Goal: Task Accomplishment & Management: Manage account settings

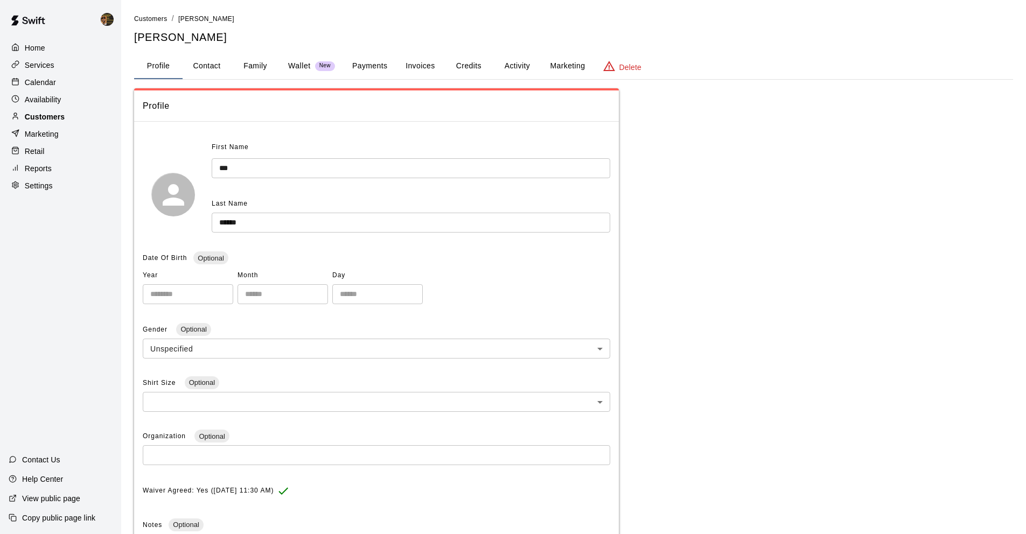
click at [74, 121] on div "Customers" at bounding box center [61, 117] width 104 height 16
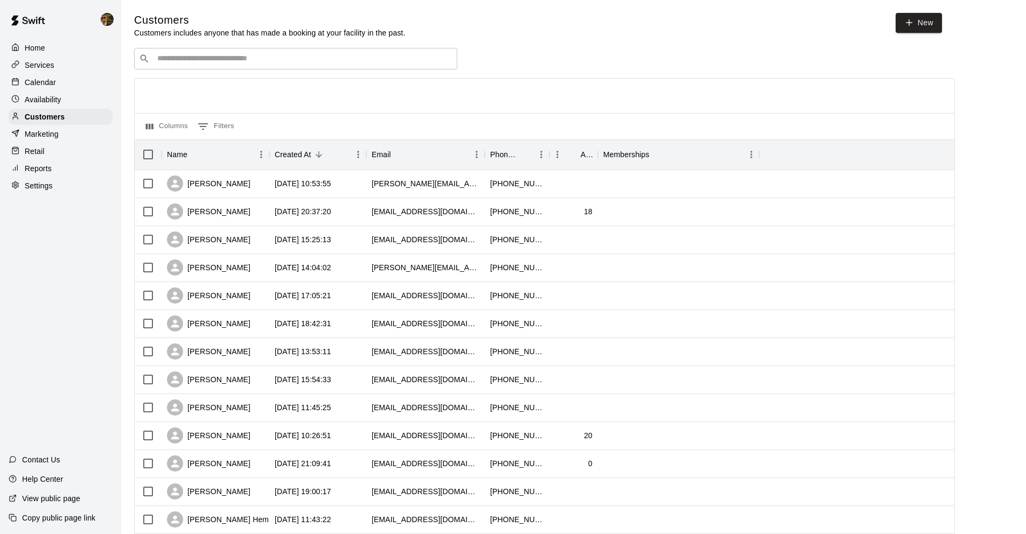
click at [369, 64] on input "Search customers by name or email" at bounding box center [303, 58] width 298 height 11
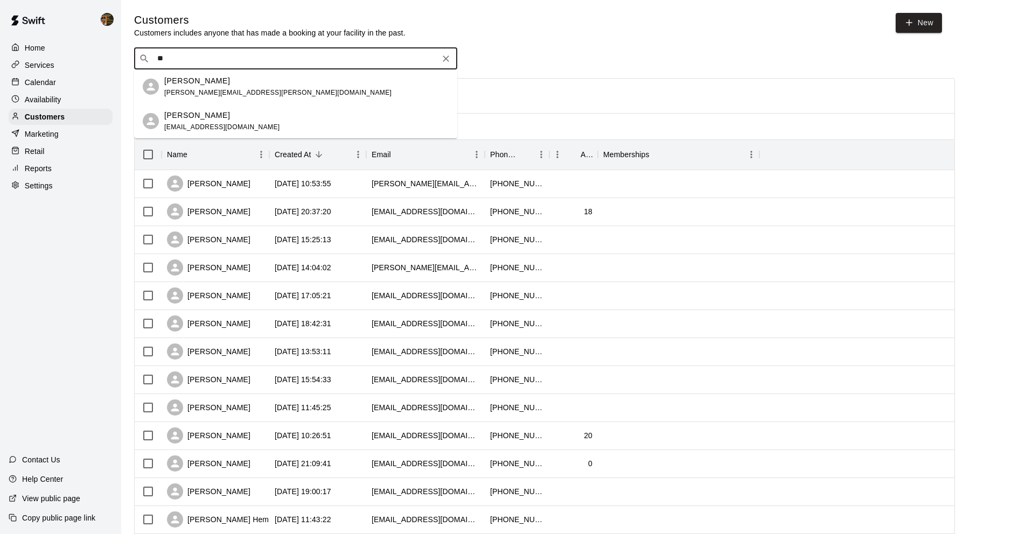
type input "*"
type input "***"
click at [292, 94] on div "[PERSON_NAME] Prospect Program ( Unlimited ) [EMAIL_ADDRESS][DOMAIN_NAME]" at bounding box center [247, 86] width 166 height 23
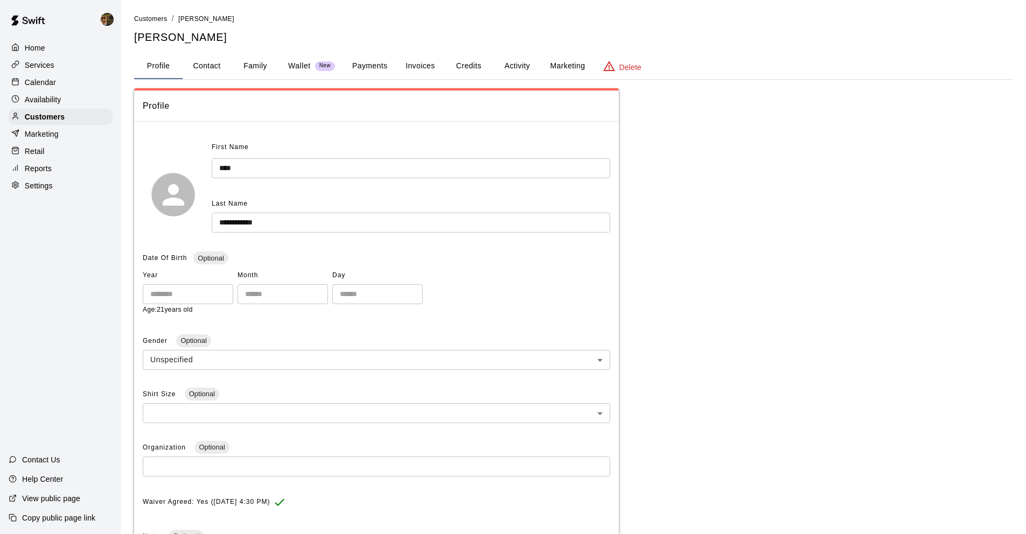
click at [380, 73] on button "Payments" at bounding box center [369, 66] width 52 height 26
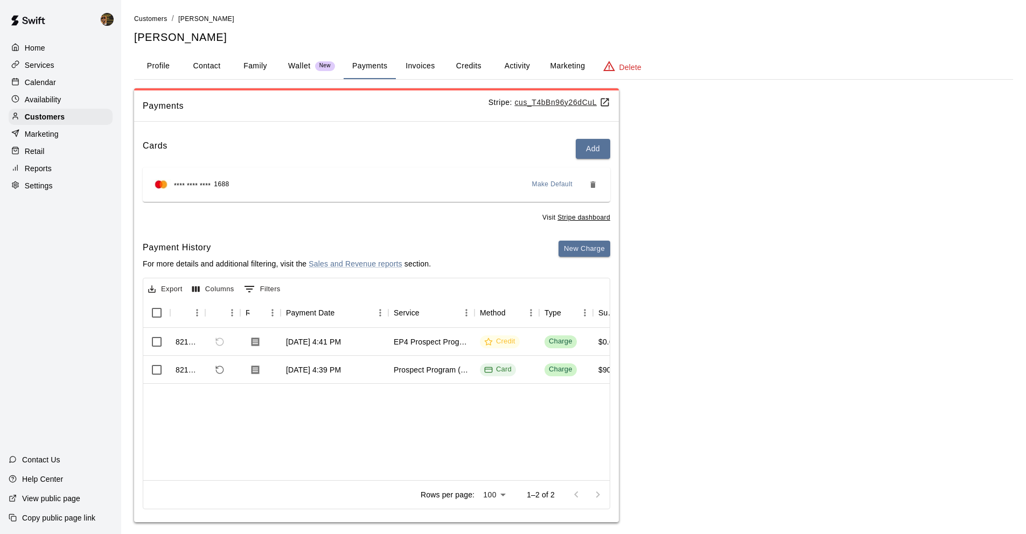
drag, startPoint x: 494, startPoint y: 65, endPoint x: 517, endPoint y: 64, distance: 23.2
click at [503, 65] on button "Activity" at bounding box center [517, 66] width 48 height 26
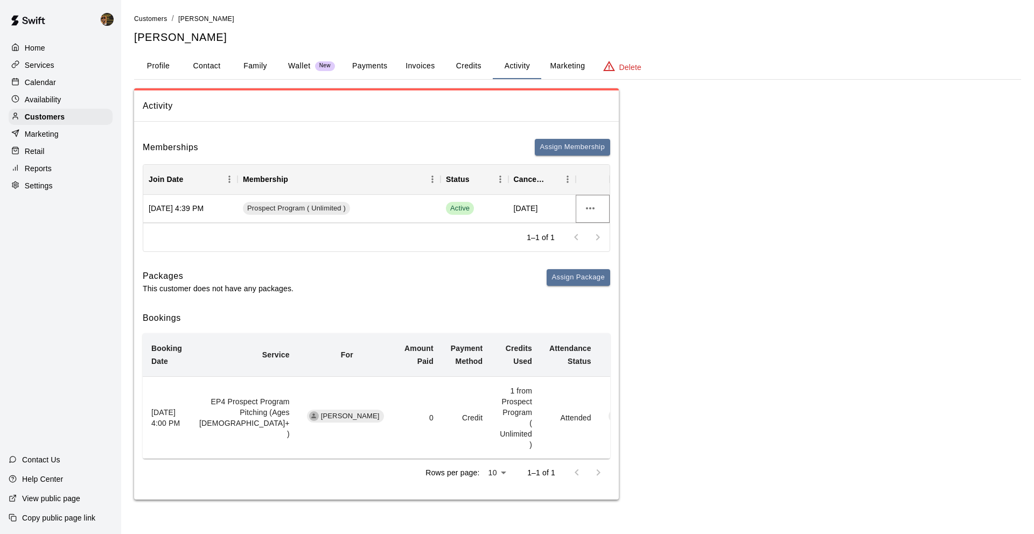
click at [587, 206] on icon "more actions" at bounding box center [590, 208] width 13 height 13
click at [597, 208] on div at bounding box center [517, 267] width 1034 height 534
click at [594, 208] on icon "more actions" at bounding box center [590, 208] width 9 height 2
click at [682, 183] on div at bounding box center [517, 267] width 1034 height 534
click at [478, 73] on button "Credits" at bounding box center [468, 66] width 48 height 26
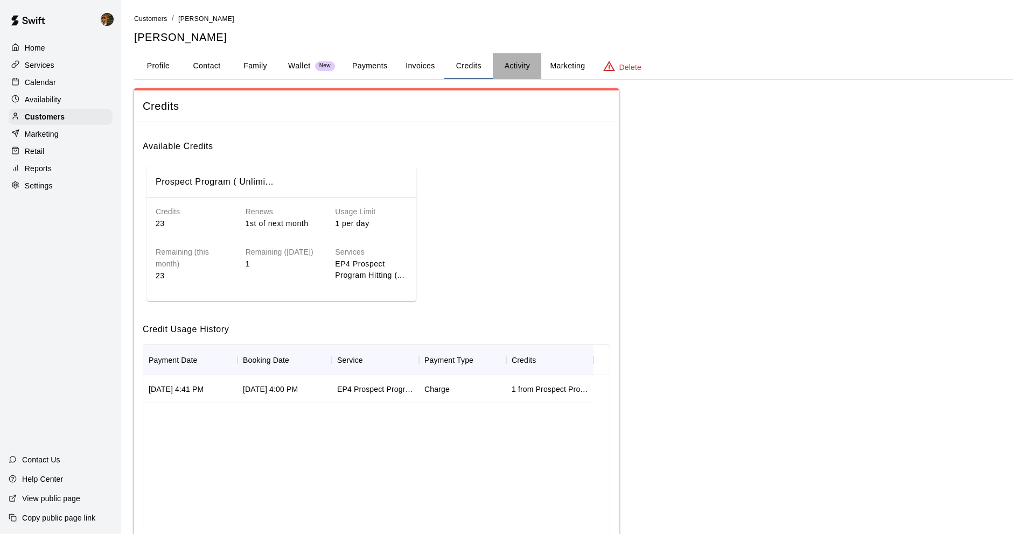
click at [516, 65] on button "Activity" at bounding box center [517, 66] width 48 height 26
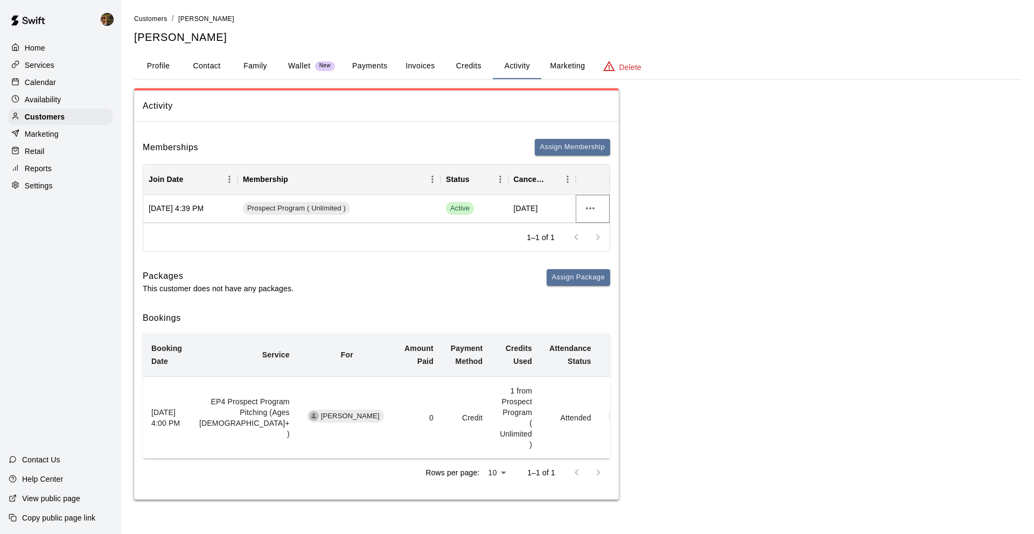
click at [595, 208] on icon "more actions" at bounding box center [590, 208] width 13 height 13
click at [527, 66] on div at bounding box center [517, 267] width 1034 height 534
click at [509, 66] on button "Activity" at bounding box center [517, 66] width 48 height 26
click at [488, 68] on button "Credits" at bounding box center [468, 66] width 48 height 26
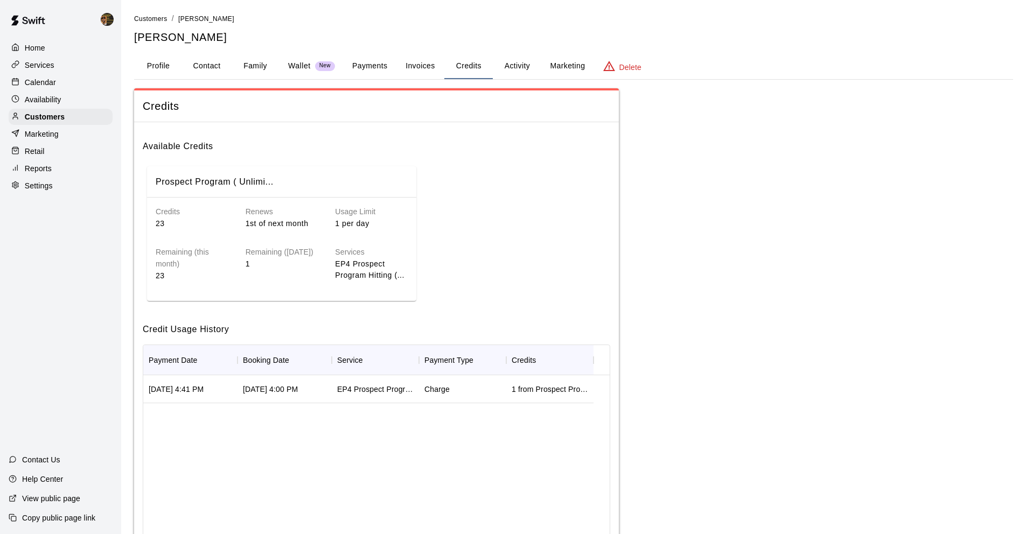
click at [523, 67] on button "Activity" at bounding box center [517, 66] width 48 height 26
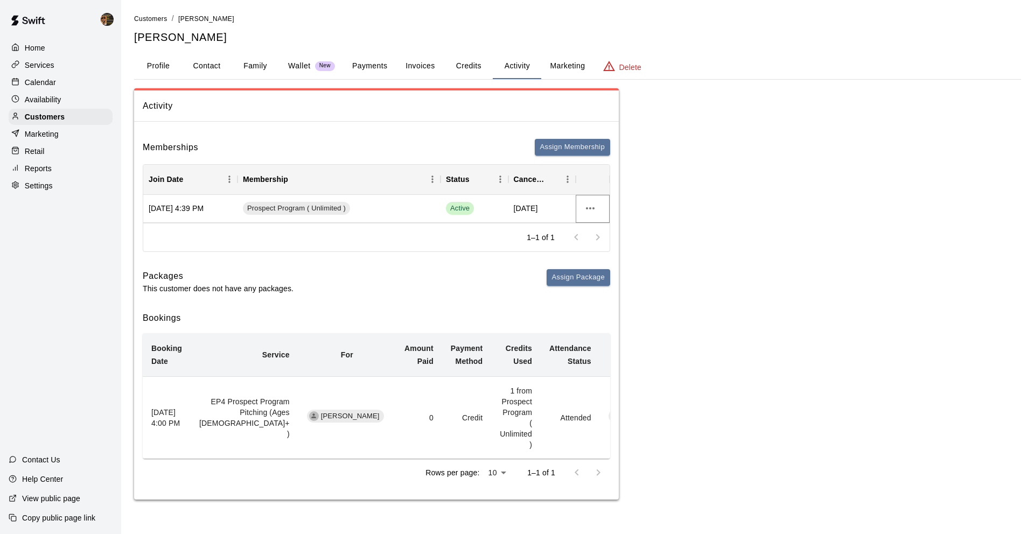
click at [587, 201] on button "more actions" at bounding box center [590, 208] width 18 height 18
click at [443, 226] on div at bounding box center [517, 267] width 1034 height 534
click at [472, 71] on button "Credits" at bounding box center [468, 66] width 48 height 26
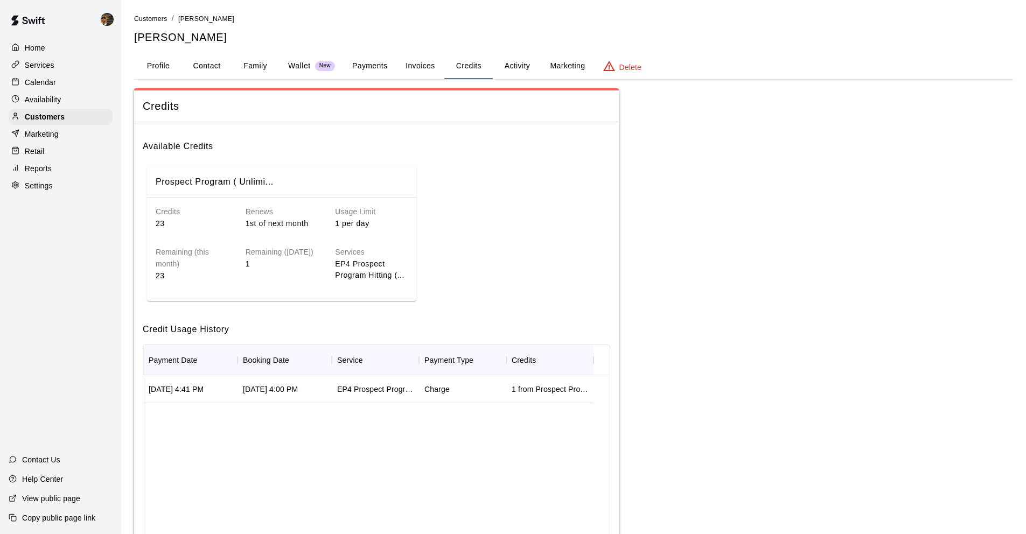
click at [369, 67] on button "Payments" at bounding box center [369, 66] width 52 height 26
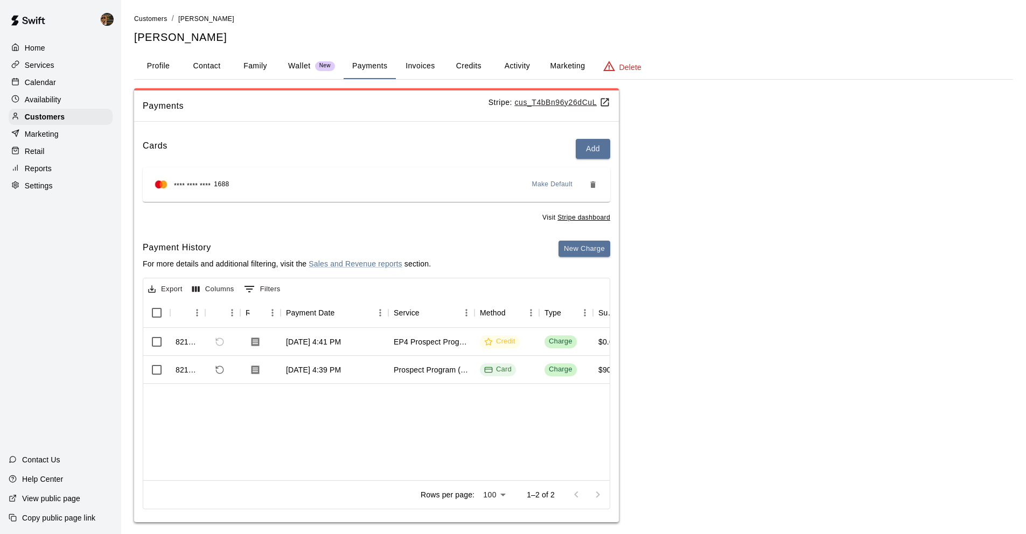
click at [592, 183] on icon "Remove" at bounding box center [592, 184] width 9 height 9
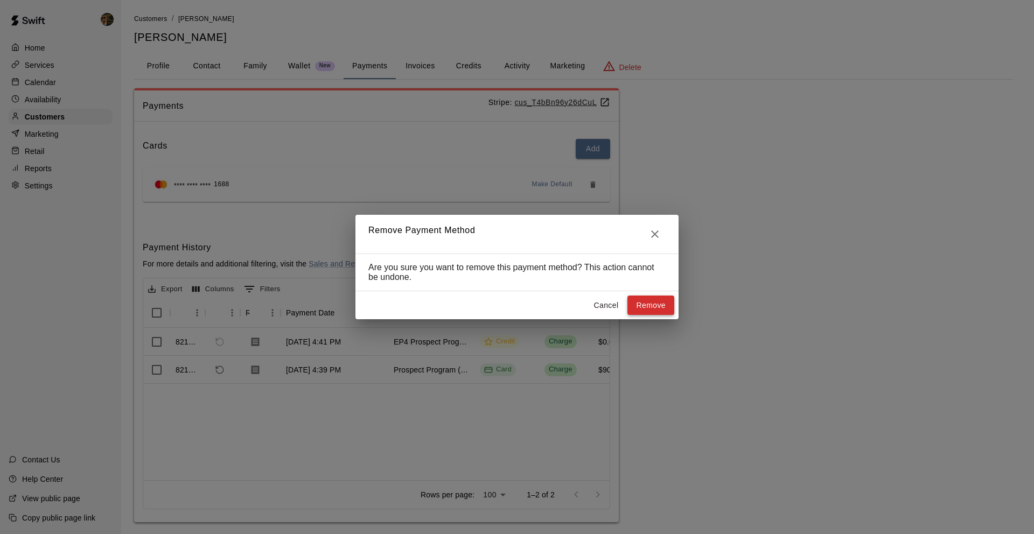
click at [644, 301] on button "Remove" at bounding box center [650, 306] width 47 height 20
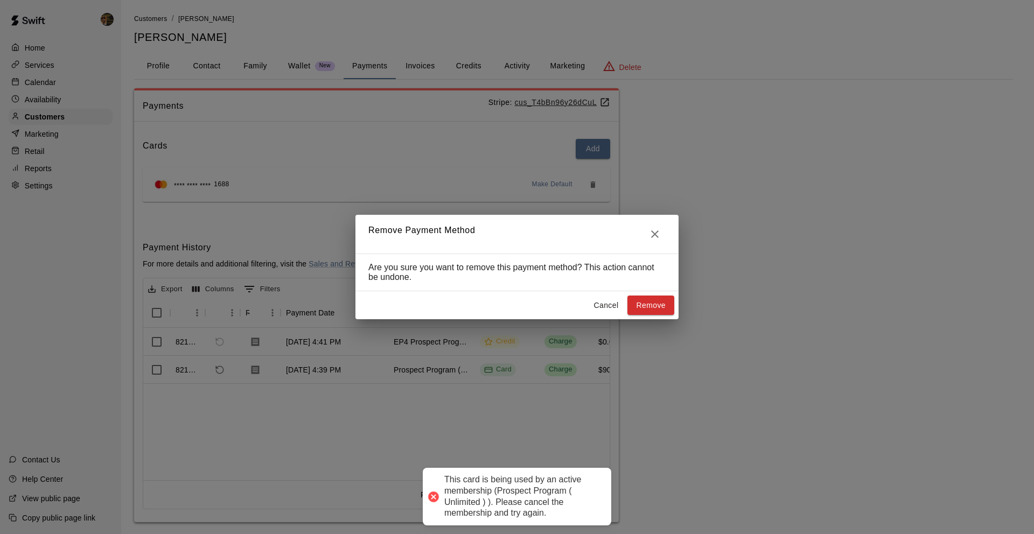
click at [659, 234] on icon "Close" at bounding box center [654, 234] width 13 height 13
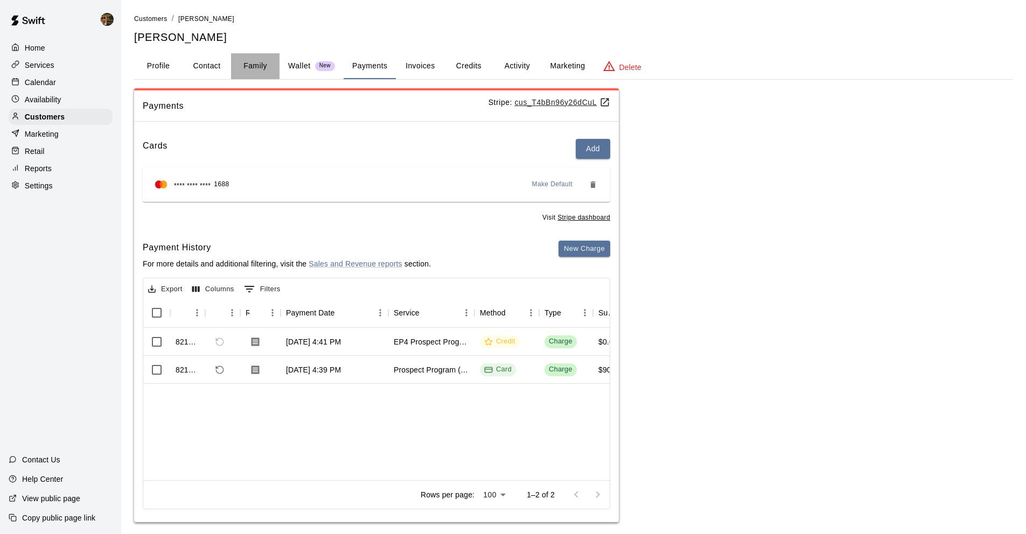
click at [257, 64] on button "Family" at bounding box center [255, 66] width 48 height 26
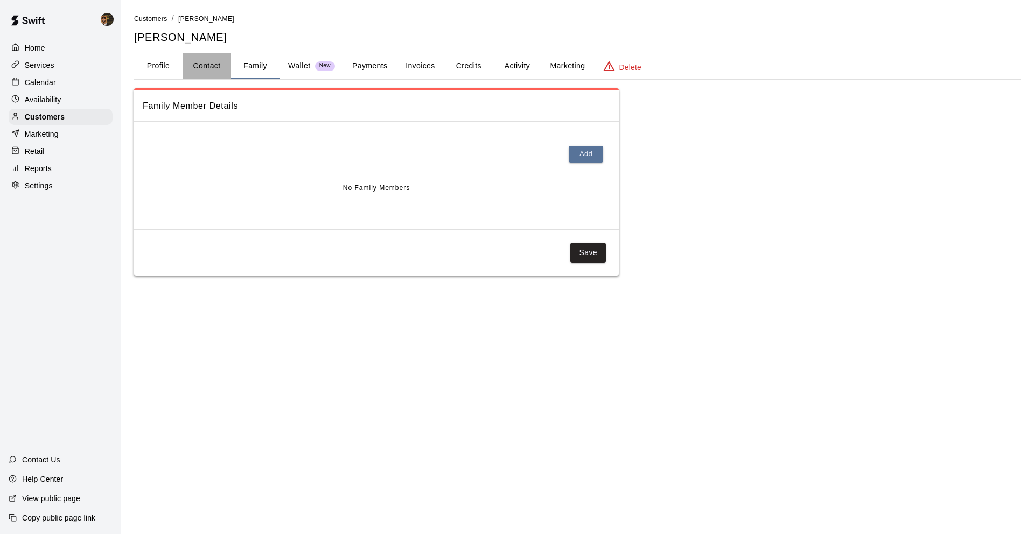
click at [199, 67] on button "Contact" at bounding box center [207, 66] width 48 height 26
select select "**"
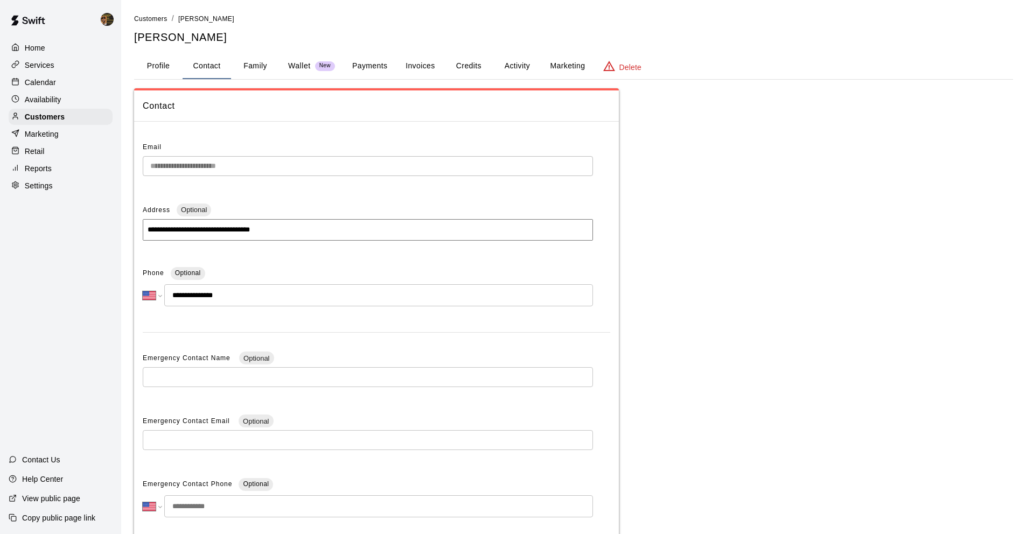
click at [166, 67] on button "Profile" at bounding box center [158, 66] width 48 height 26
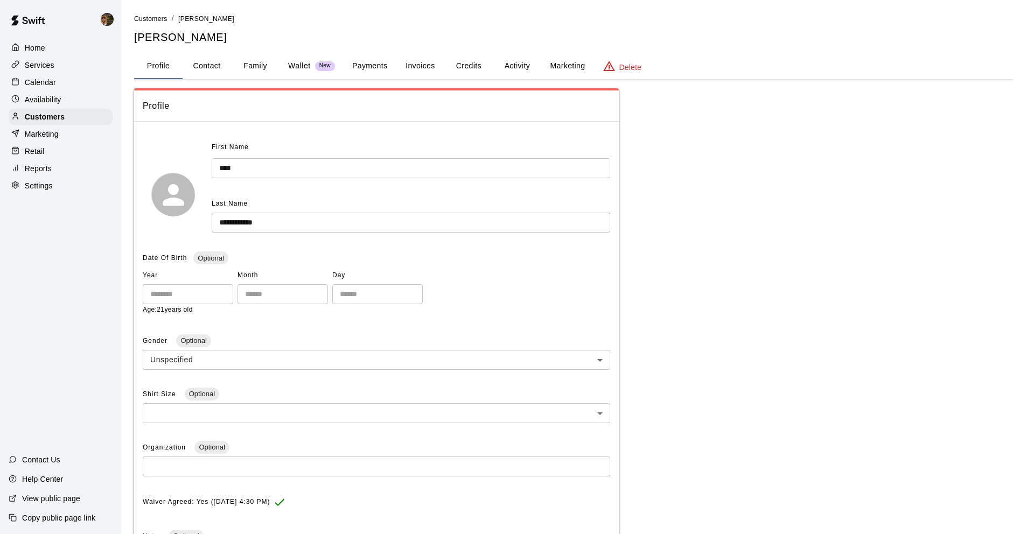
click at [353, 64] on button "Payments" at bounding box center [369, 66] width 52 height 26
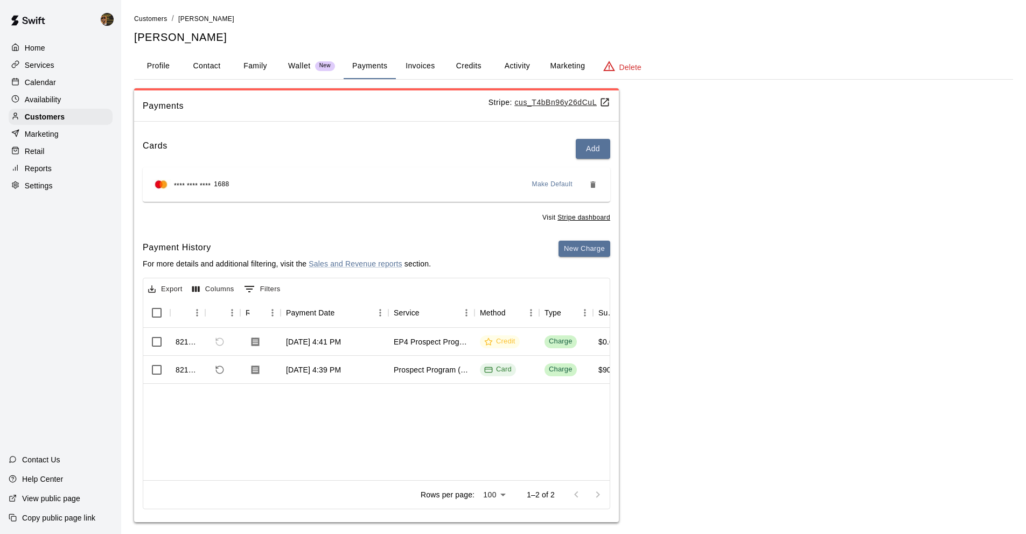
click at [515, 102] on u "cus_T4bBn96y26dCuL" at bounding box center [562, 102] width 96 height 9
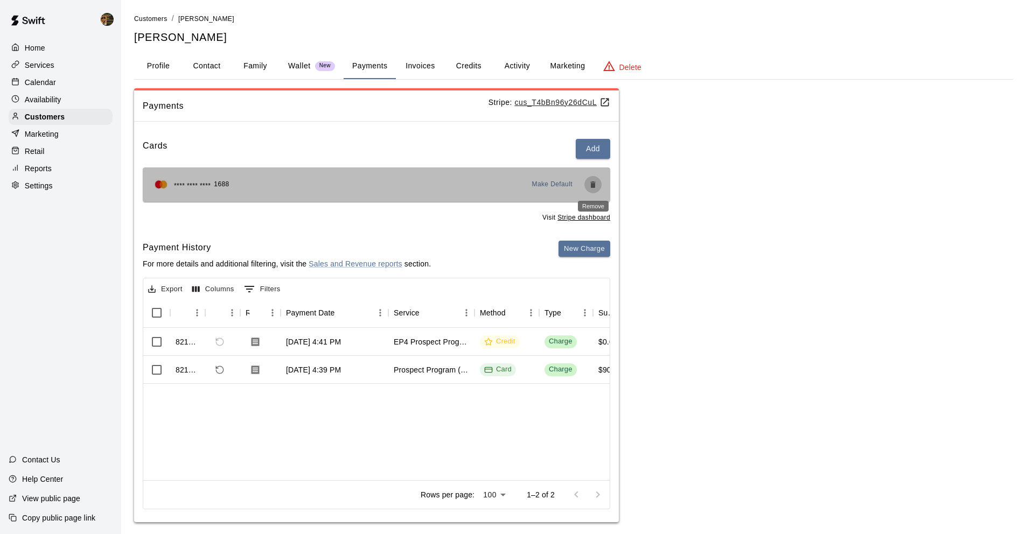
click at [597, 184] on icon "Remove" at bounding box center [592, 184] width 9 height 9
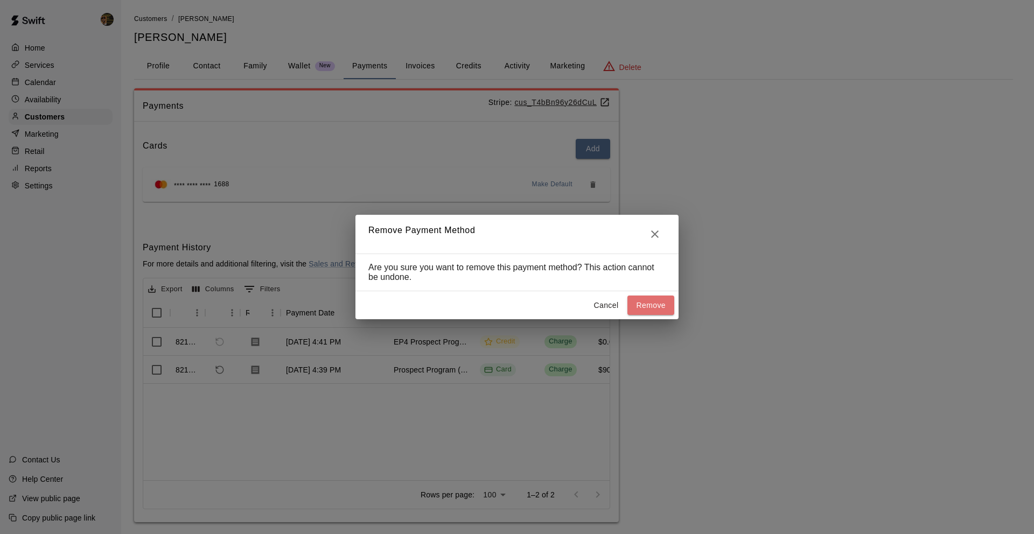
click at [653, 304] on button "Remove" at bounding box center [650, 306] width 47 height 20
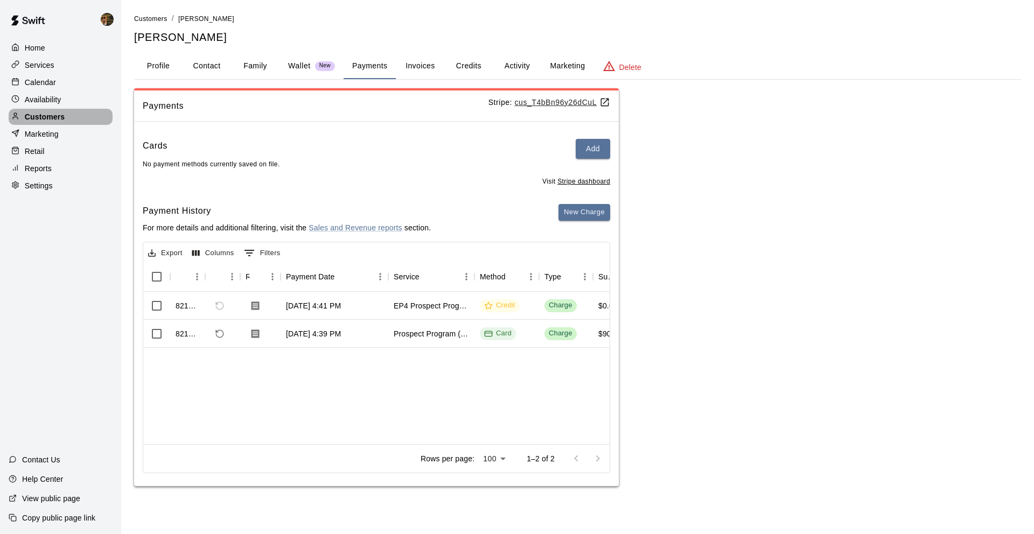
click at [67, 115] on div "Customers" at bounding box center [61, 117] width 104 height 16
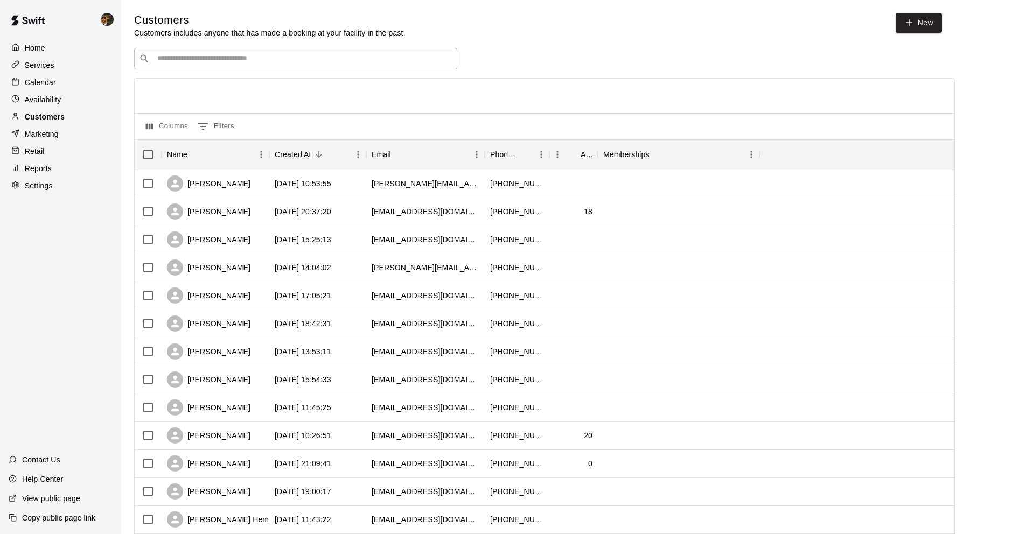
click at [25, 111] on p "Customers" at bounding box center [45, 116] width 40 height 11
click at [263, 65] on div "​ ​" at bounding box center [295, 59] width 323 height 22
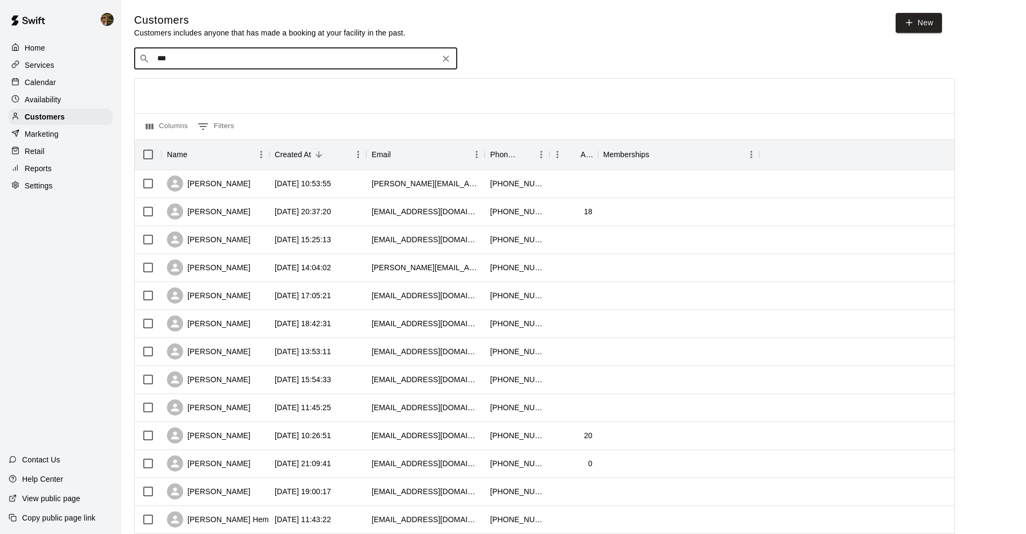
type input "****"
click at [252, 80] on div "[PERSON_NAME] [EMAIL_ADDRESS][DOMAIN_NAME]" at bounding box center [306, 86] width 284 height 23
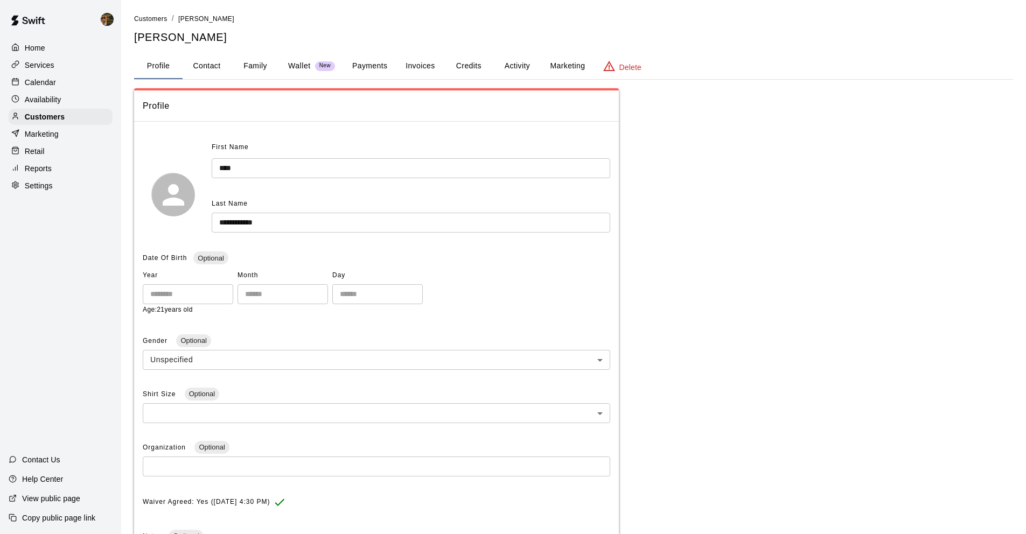
drag, startPoint x: 635, startPoint y: 69, endPoint x: 637, endPoint y: 86, distance: 16.3
click at [635, 69] on p "Delete" at bounding box center [630, 67] width 22 height 11
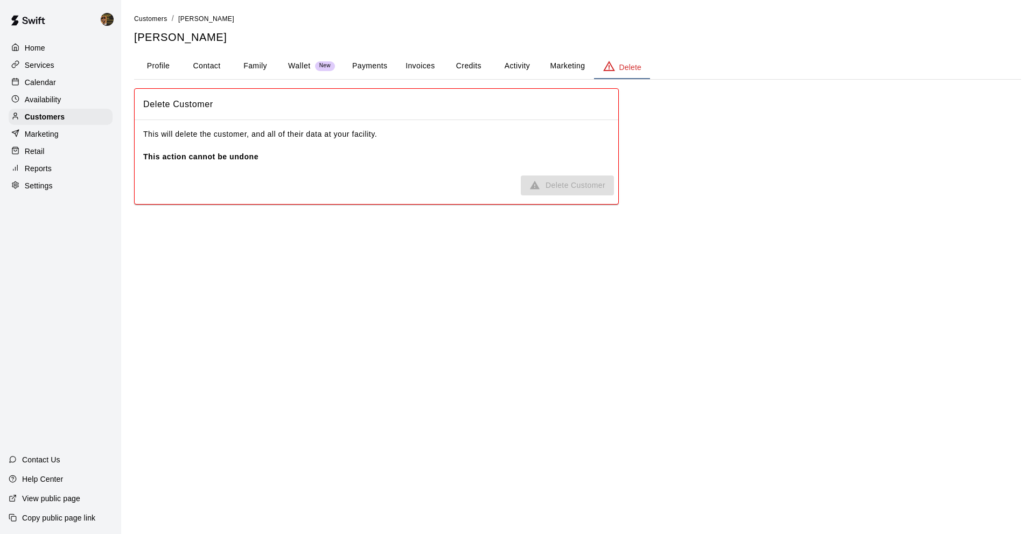
click at [631, 62] on p "Delete" at bounding box center [630, 67] width 22 height 11
click at [585, 185] on span "Delete Customer" at bounding box center [567, 186] width 93 height 20
click at [569, 68] on button "Marketing" at bounding box center [567, 66] width 52 height 26
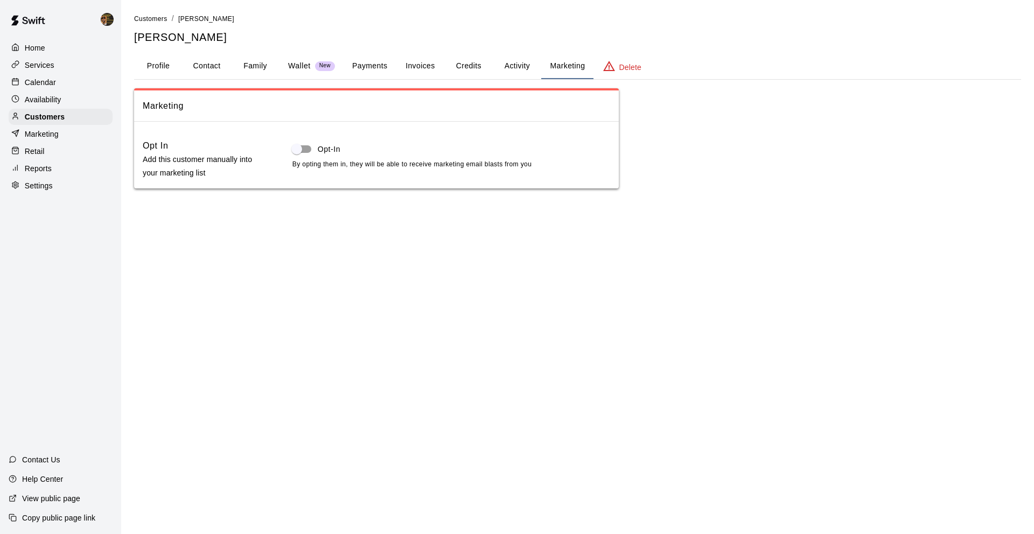
click at [521, 73] on button "Activity" at bounding box center [517, 66] width 48 height 26
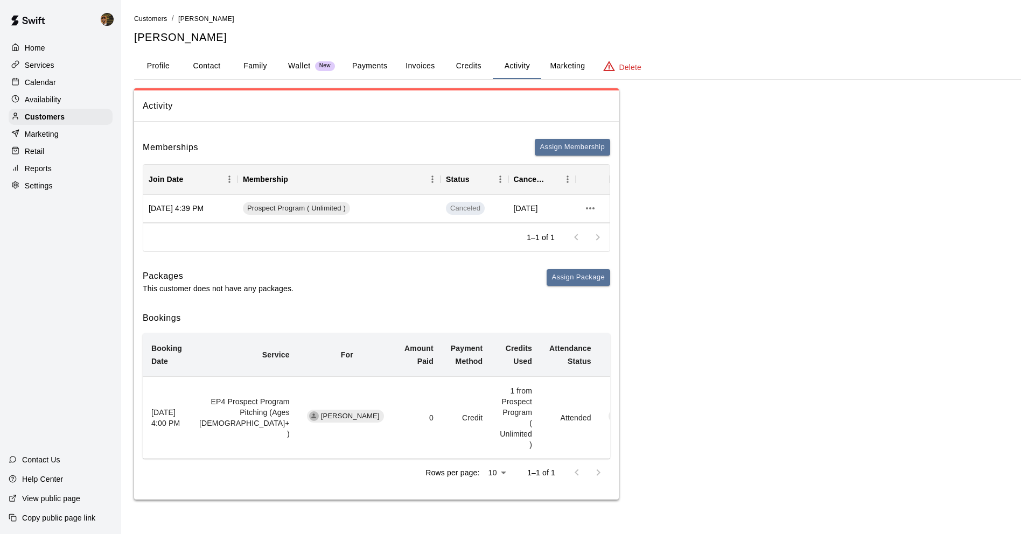
click at [738, 92] on div "Activity Memberships Assign Membership Join Date Membership Status Cancel Date …" at bounding box center [577, 294] width 887 height 412
click at [50, 116] on p "Customers" at bounding box center [45, 116] width 40 height 11
